Goal: Task Accomplishment & Management: Complete application form

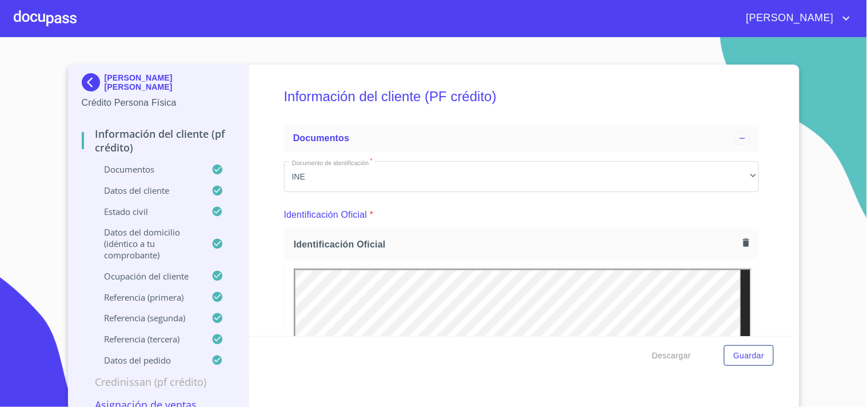
scroll to position [127, 0]
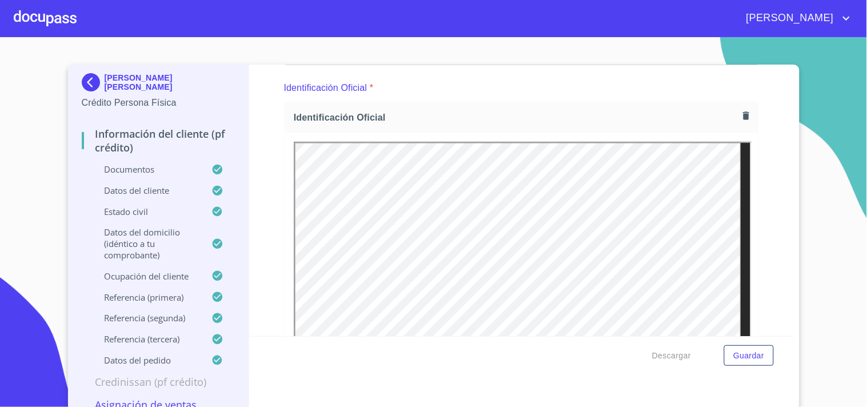
click at [36, 14] on div at bounding box center [45, 18] width 63 height 37
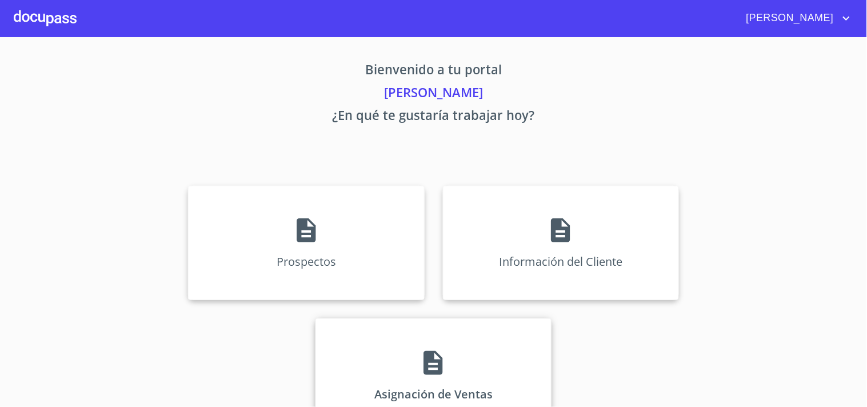
click at [420, 340] on div "Asignación de Ventas" at bounding box center [434, 376] width 236 height 114
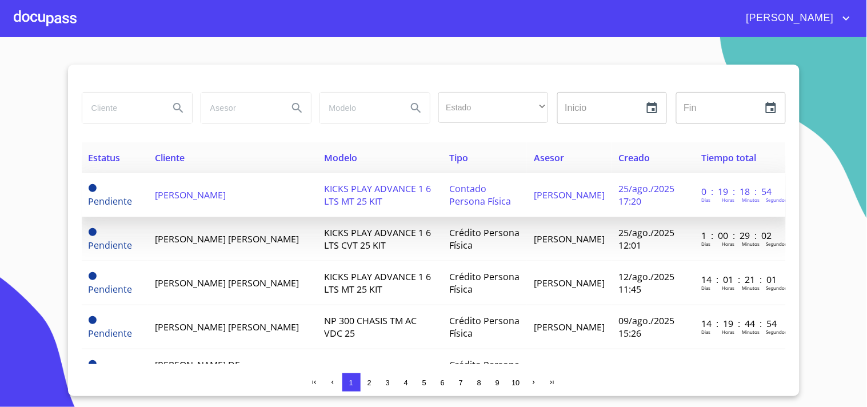
click at [174, 198] on span "[PERSON_NAME]" at bounding box center [190, 195] width 71 height 13
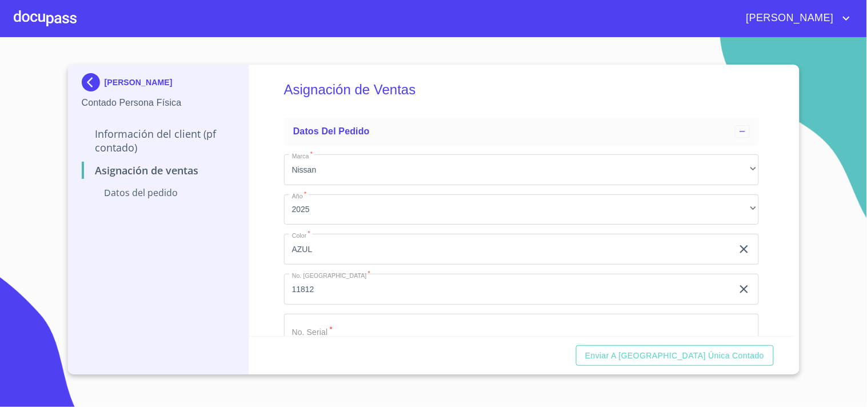
scroll to position [37, 0]
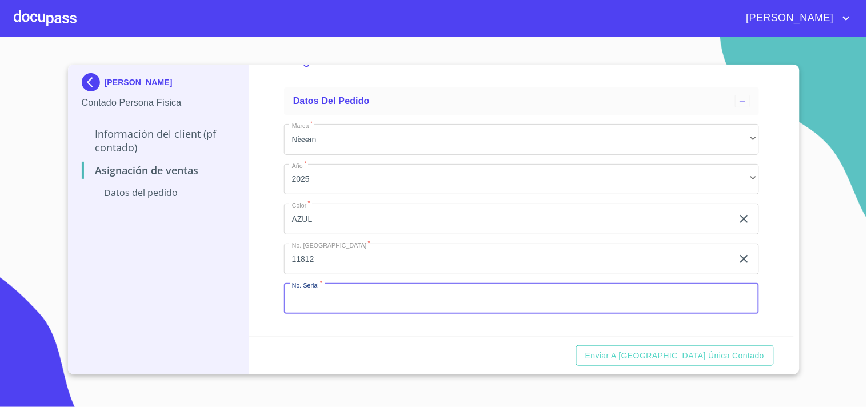
click at [361, 300] on input "Marca   *" at bounding box center [521, 299] width 475 height 31
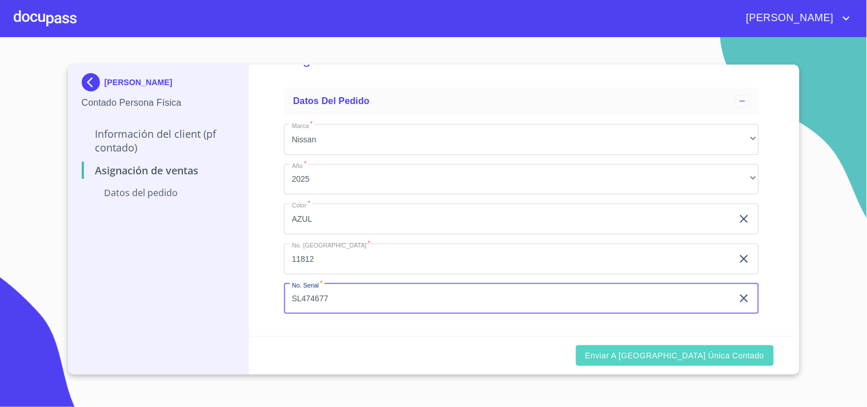
type input "SL474677"
click at [738, 353] on span "Enviar a [GEOGRAPHIC_DATA] única contado" at bounding box center [676, 356] width 180 height 14
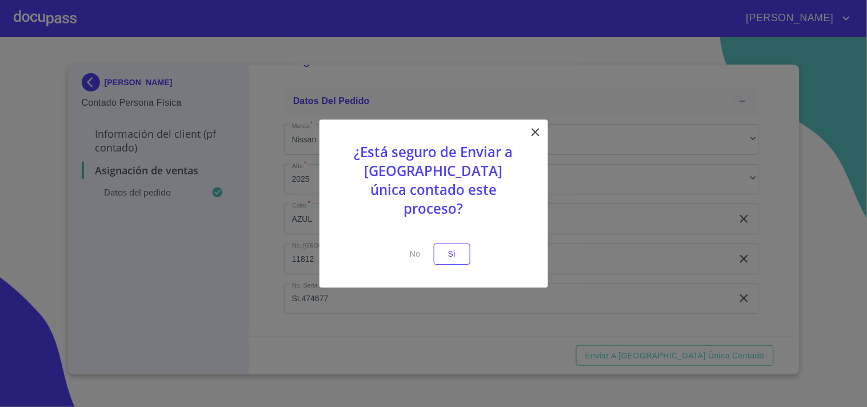
click at [433, 233] on div "¿Está seguro de Enviar a [GEOGRAPHIC_DATA] única contado este proceso? No Si" at bounding box center [434, 204] width 229 height 168
click at [449, 247] on span "Si" at bounding box center [452, 254] width 18 height 14
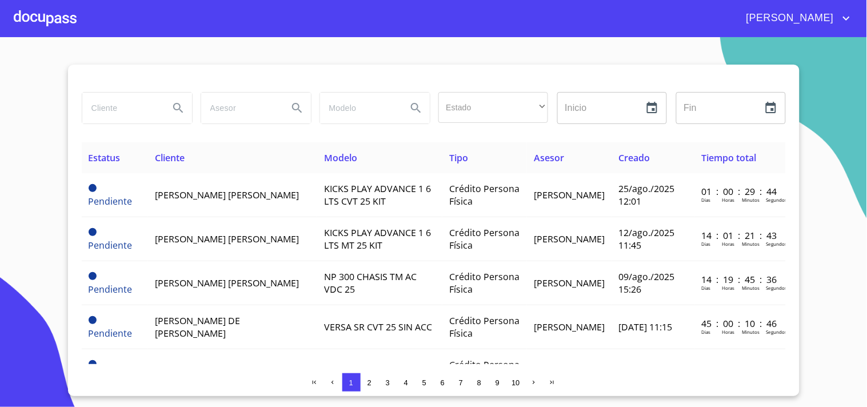
click at [49, 15] on div at bounding box center [45, 18] width 63 height 37
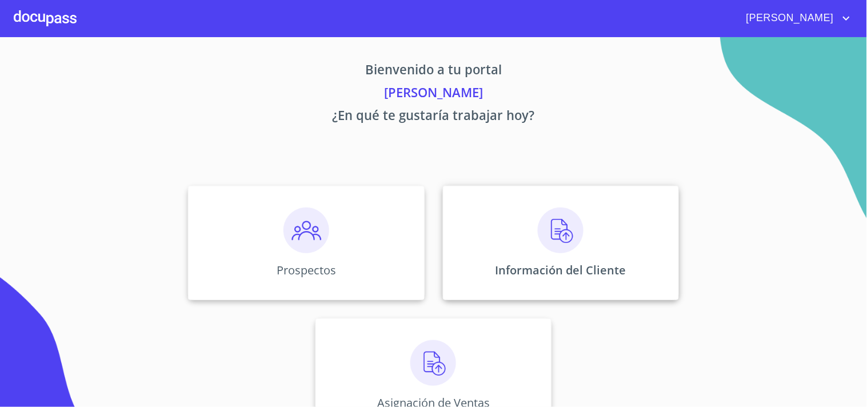
click at [513, 298] on div "Información del Cliente" at bounding box center [561, 243] width 236 height 114
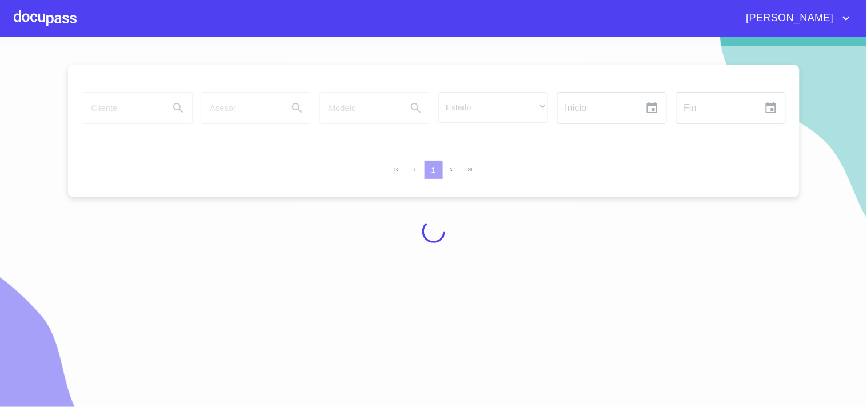
click at [121, 109] on div at bounding box center [433, 231] width 867 height 370
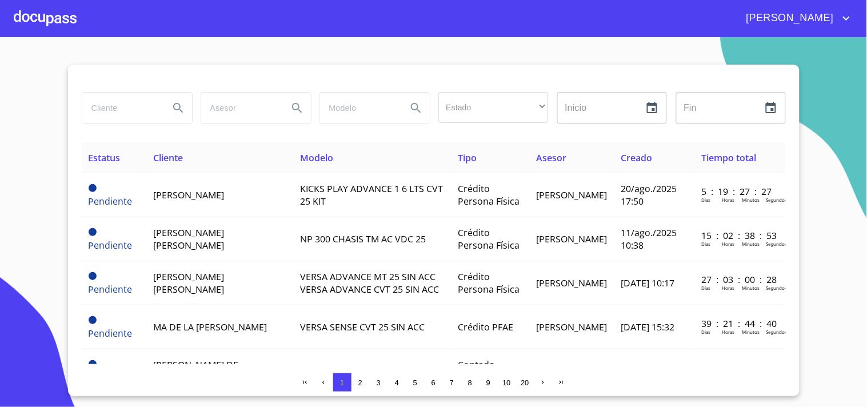
click at [135, 110] on input "search" at bounding box center [121, 108] width 78 height 31
type input "[PERSON_NAME]"
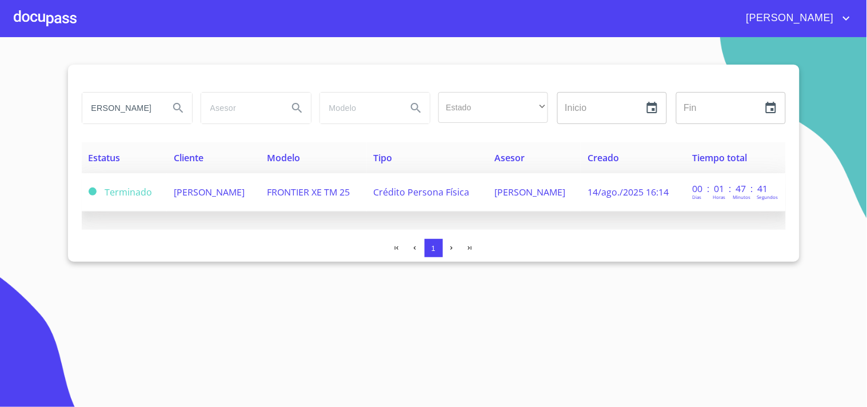
click at [241, 192] on span "[PERSON_NAME]" at bounding box center [209, 192] width 71 height 13
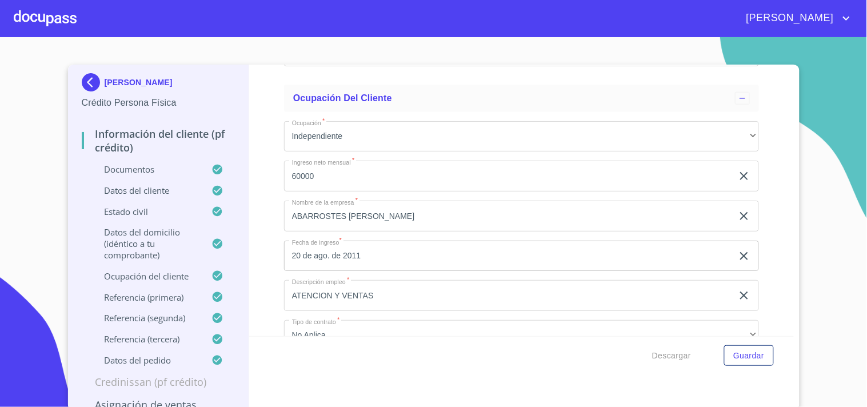
scroll to position [3942, 0]
